Goal: Complete application form

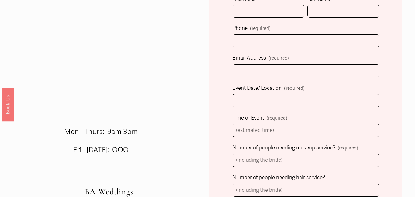
scroll to position [176, 0]
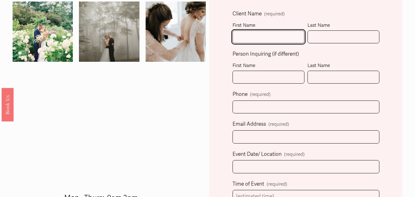
click at [251, 37] on input "First Name" at bounding box center [269, 36] width 72 height 13
type input "ARIYA"
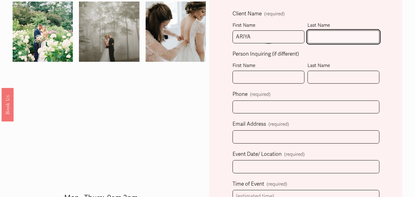
type input "WARD"
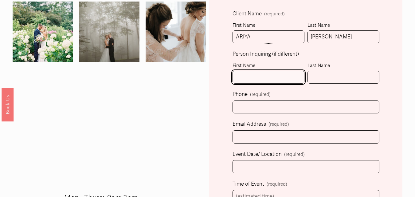
type input "ARIYA"
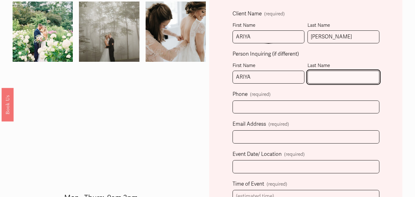
type input "WARD"
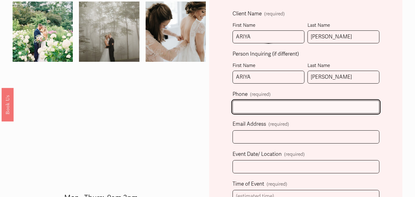
type input "(081) 714-10033"
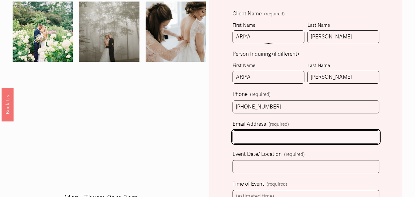
type input "ariaward471@gmail.com"
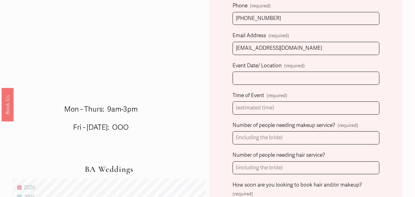
scroll to position [278, 0]
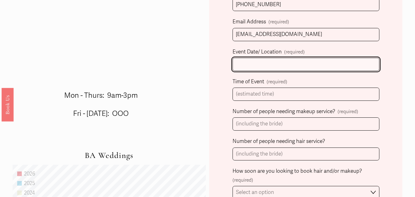
click at [256, 70] on input "Event Date/ Location (required)" at bounding box center [306, 64] width 147 height 13
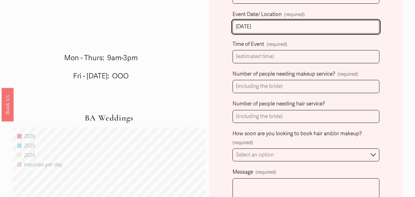
scroll to position [329, 0]
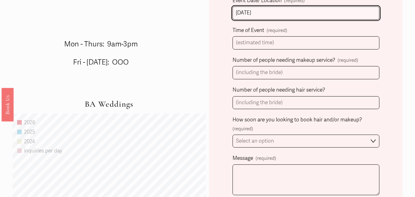
type input "30/10/2025"
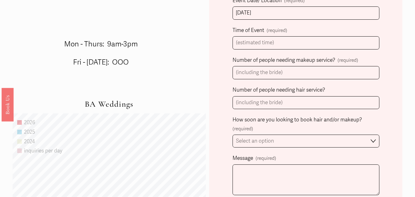
click at [268, 31] on span "(required)" at bounding box center [277, 30] width 21 height 9
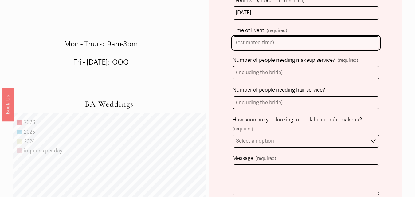
click at [268, 36] on input "Time of Event (required)" at bounding box center [306, 42] width 147 height 13
click at [266, 40] on input "Time of Event (required)" at bounding box center [306, 42] width 147 height 13
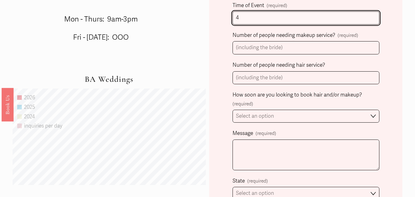
scroll to position [380, 0]
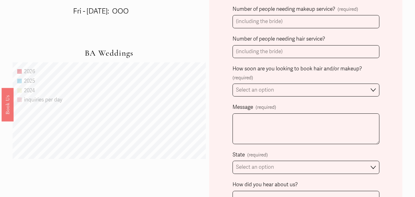
type input "4"
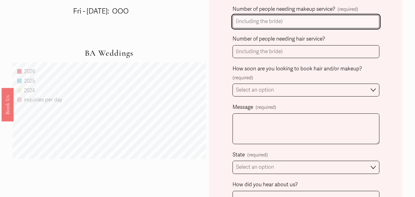
click at [273, 19] on input "Number of people needing makeup service? (required)" at bounding box center [306, 21] width 147 height 13
click at [276, 26] on input "Number of people needing makeup service? (required)" at bounding box center [306, 21] width 147 height 13
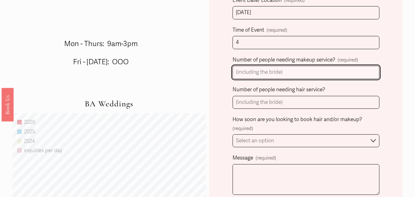
scroll to position [329, 0]
click at [262, 73] on input "Number of people needing makeup service? (required)" at bounding box center [306, 72] width 147 height 13
click at [272, 76] on input "Number of people needing makeup service? (required)" at bounding box center [306, 72] width 147 height 13
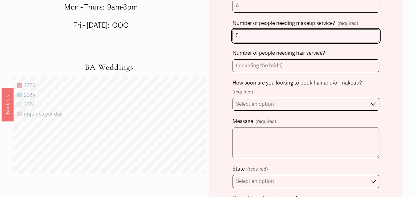
scroll to position [380, 0]
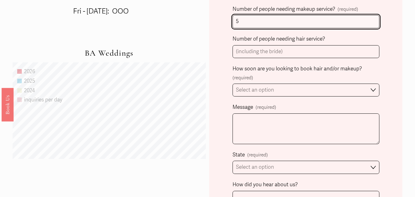
type input "5"
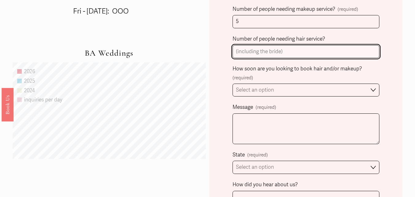
click at [281, 56] on input "Number of people needing hair service?" at bounding box center [306, 51] width 147 height 13
type input "7"
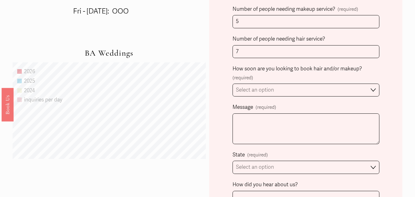
drag, startPoint x: 327, startPoint y: 81, endPoint x: 326, endPoint y: 86, distance: 6.0
click at [327, 81] on div "How soon are you looking to book hair and/or makeup? (required)" at bounding box center [306, 73] width 147 height 18
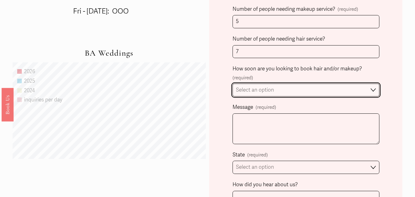
drag, startPoint x: 326, startPoint y: 87, endPoint x: 324, endPoint y: 91, distance: 4.3
click at [326, 87] on select "Select an option Immediately 1-2 weeks I'm looking for information & not ready …" at bounding box center [306, 90] width 147 height 13
click at [233, 84] on select "Select an option Immediately 1-2 weeks I'm looking for information & not ready …" at bounding box center [306, 90] width 147 height 13
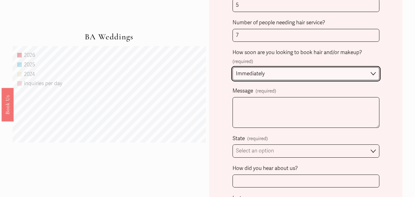
scroll to position [432, 0]
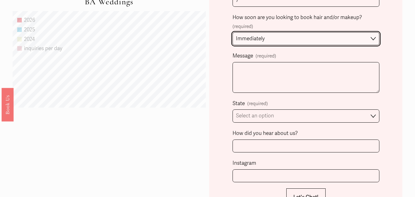
click at [273, 38] on select "Immediately 1-2 weeks I'm looking for information & not ready to book just yet" at bounding box center [306, 38] width 147 height 13
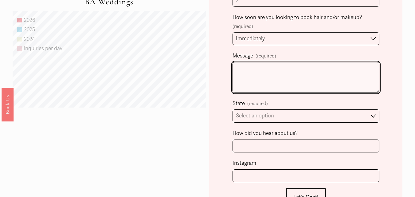
click at [260, 85] on textarea "Message (required)" at bounding box center [306, 77] width 147 height 31
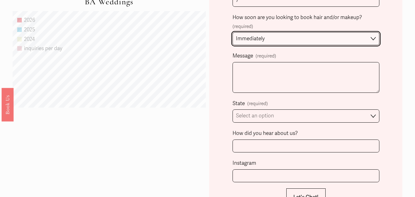
drag, startPoint x: 258, startPoint y: 78, endPoint x: 246, endPoint y: 34, distance: 46.0
click at [246, 34] on select "Immediately 1-2 weeks I'm looking for information & not ready to book just yet" at bounding box center [306, 38] width 147 height 13
select select "I'm looking for information & not ready to book just yet"
click at [233, 33] on select "Immediately 1-2 weeks I'm looking for information & not ready to book just yet" at bounding box center [306, 38] width 147 height 13
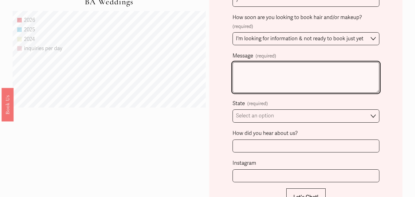
drag, startPoint x: 255, startPoint y: 73, endPoint x: 234, endPoint y: 148, distance: 78.3
click at [255, 73] on textarea "Message (required)" at bounding box center [306, 77] width 147 height 31
paste textarea "Hi, I hope you are doing are well. I am wondering if you accept advertising or …"
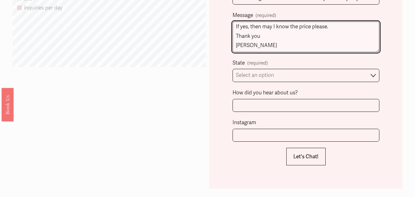
scroll to position [483, 0]
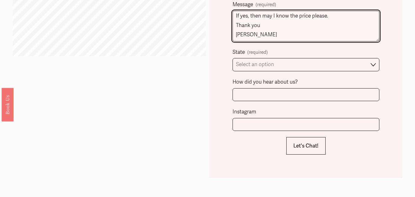
type textarea "Hi, I hope you are doing are well. I am wondering if you accept advertising or …"
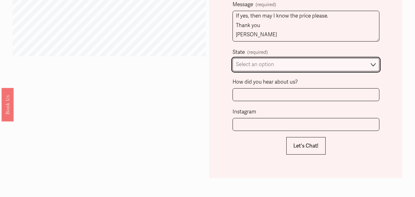
drag, startPoint x: 274, startPoint y: 64, endPoint x: 261, endPoint y: 70, distance: 14.6
click at [274, 64] on select "Select an option Please Select One Atlanta, GA Charlotte, NC Charleston, SC Des…" at bounding box center [306, 64] width 147 height 13
select select "Destination Wedding"
click at [233, 59] on select "Select an option Please Select One Atlanta, GA Charlotte, NC Charleston, SC Des…" at bounding box center [306, 64] width 147 height 13
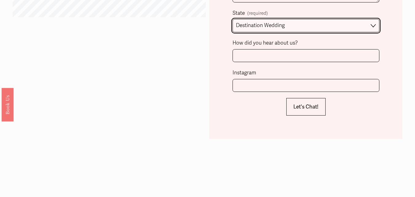
scroll to position [534, 0]
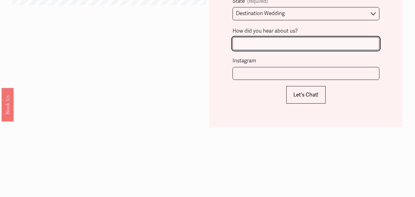
click at [278, 43] on input "How did you hear about us?" at bounding box center [306, 43] width 147 height 13
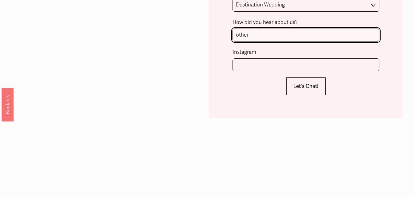
scroll to position [585, 0]
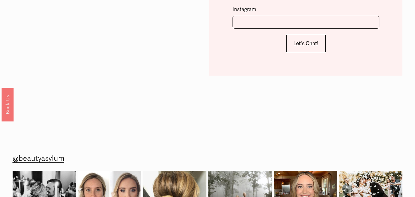
type input "other"
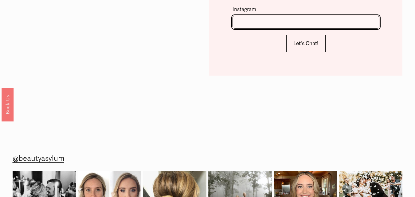
click at [250, 22] on input "Instagram" at bounding box center [306, 22] width 147 height 13
type input "other"
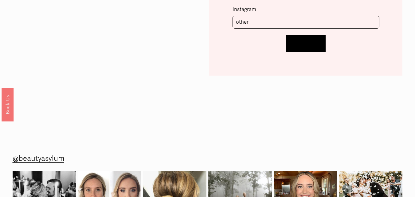
click at [308, 47] on span "Let's Chat!" at bounding box center [305, 43] width 25 height 6
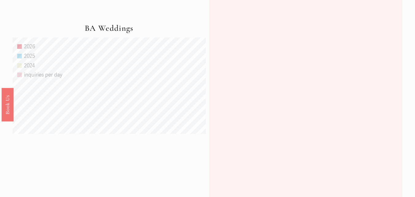
scroll to position [358, 0]
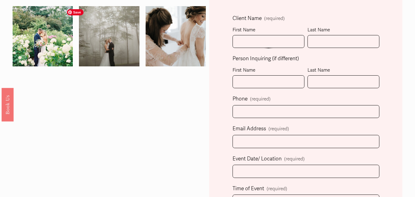
scroll to position [154, 0]
